Goal: Transaction & Acquisition: Subscribe to service/newsletter

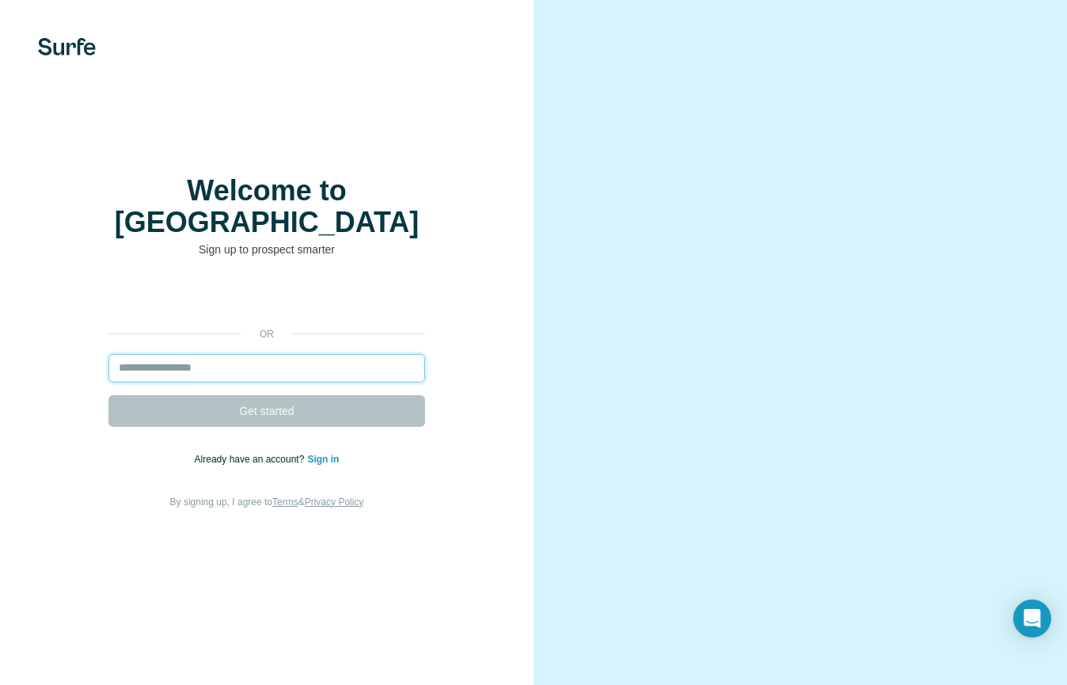
click at [238, 354] on input "email" at bounding box center [266, 368] width 317 height 28
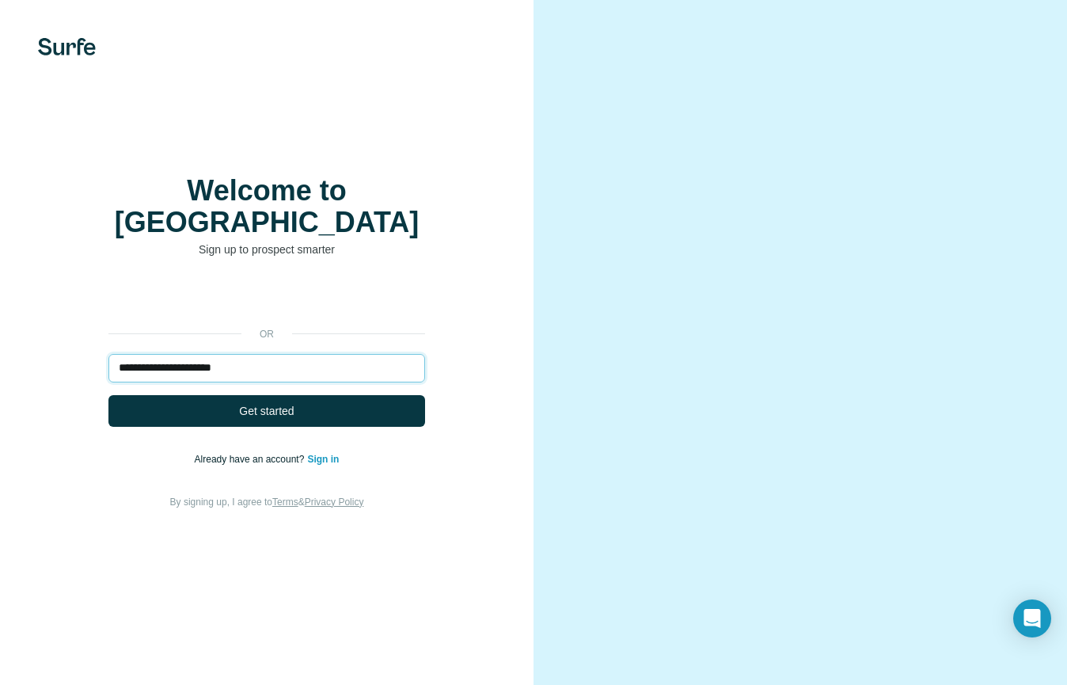
type input "**********"
click at [108, 395] on button "Get started" at bounding box center [266, 411] width 317 height 32
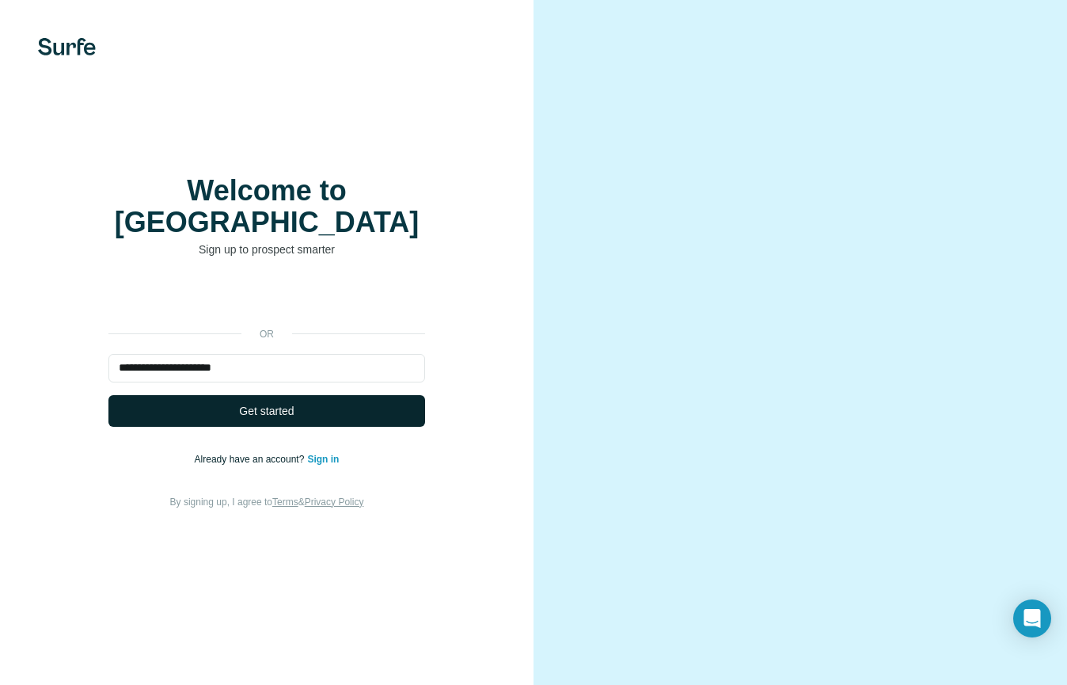
click at [298, 396] on button "Get started" at bounding box center [266, 411] width 317 height 32
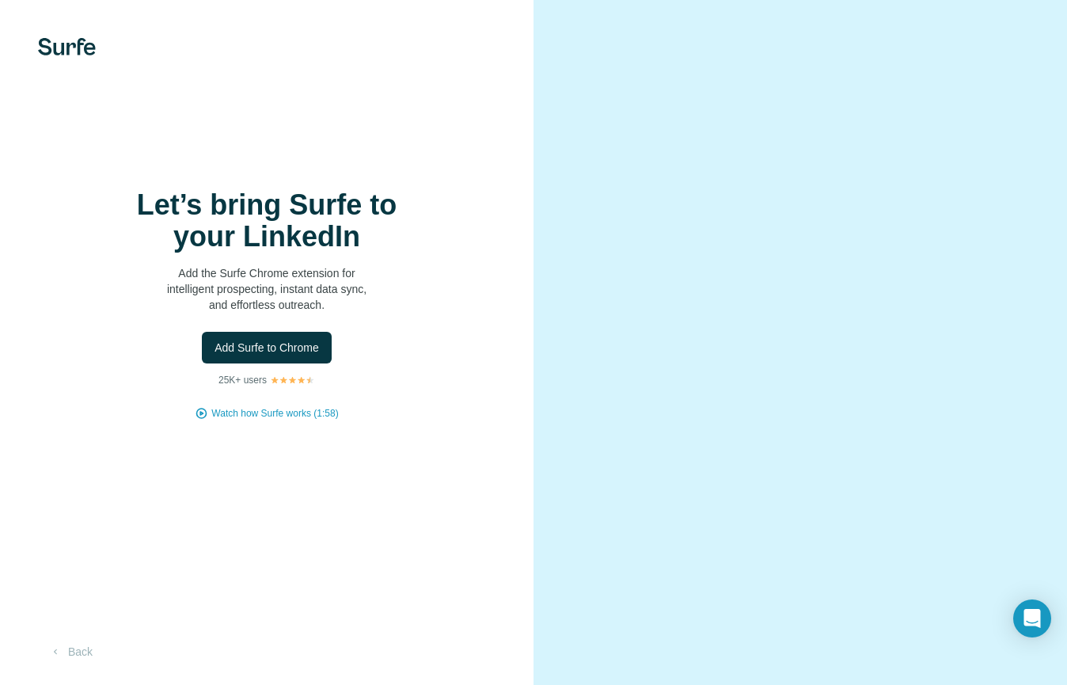
click at [255, 370] on div "Let’s bring Surfe to your LinkedIn Add the Surfe Chrome extension for intellige…" at bounding box center [267, 304] width 470 height 231
click at [255, 336] on button "Add Surfe to Chrome" at bounding box center [267, 348] width 130 height 32
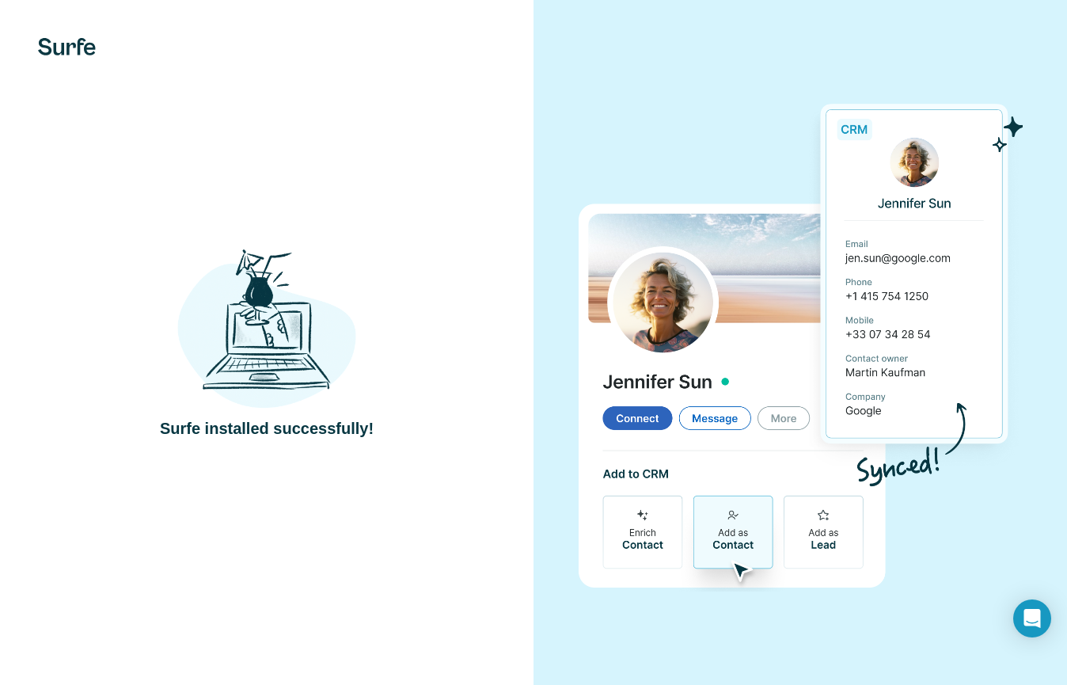
click at [458, 237] on div "Surfe installed successfully!" at bounding box center [267, 342] width 534 height 685
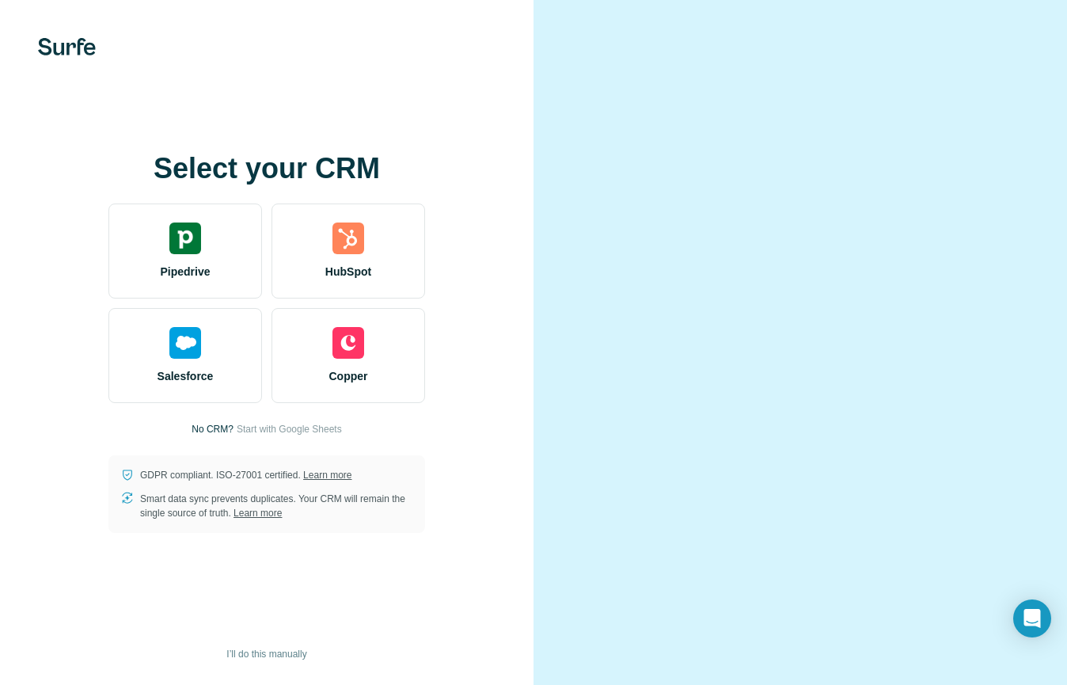
click at [504, 277] on div "Select your CRM Pipedrive HubSpot Salesforce Copper No CRM? Start with Google S…" at bounding box center [267, 342] width 534 height 685
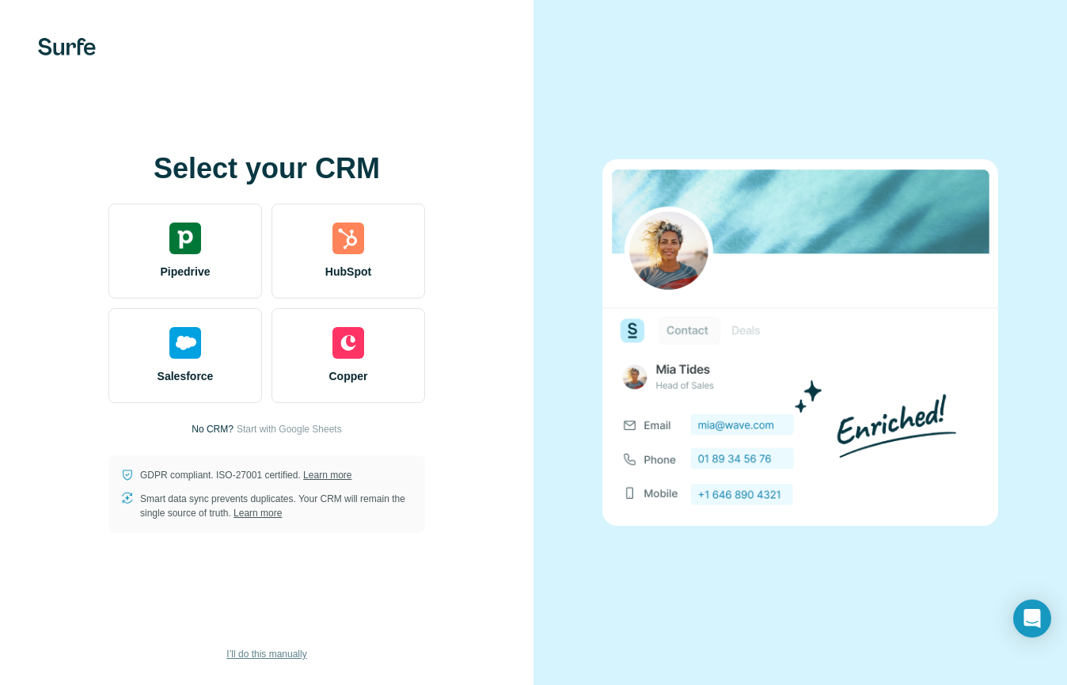
click at [248, 648] on span "I’ll do this manually" at bounding box center [266, 654] width 80 height 14
